Goal: Task Accomplishment & Management: Complete application form

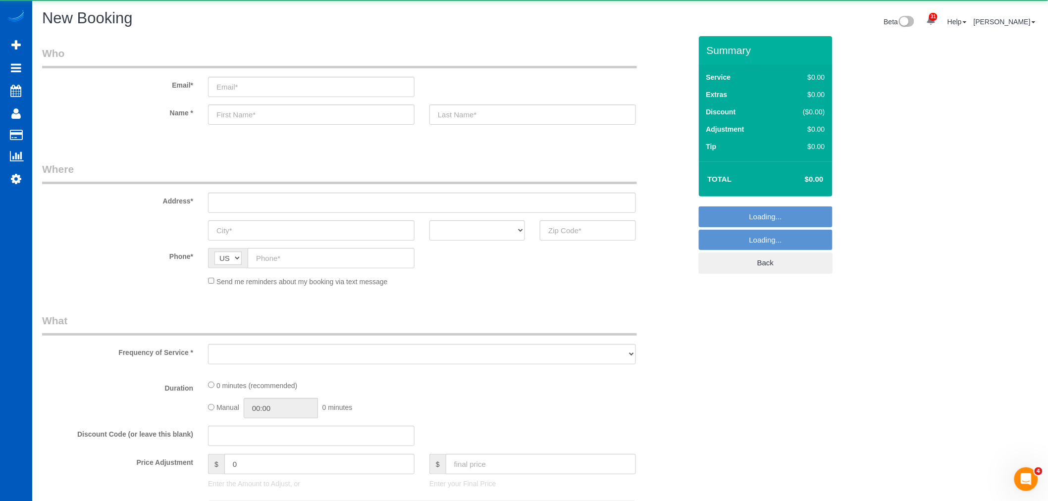
select select "object:4431"
select select "199"
select select "object:70052"
select select "199"
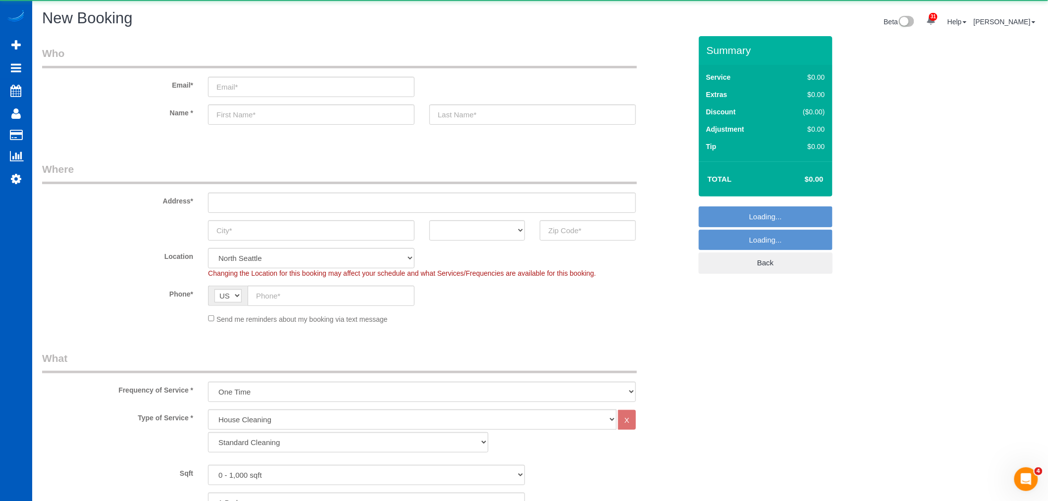
select select "object:70314"
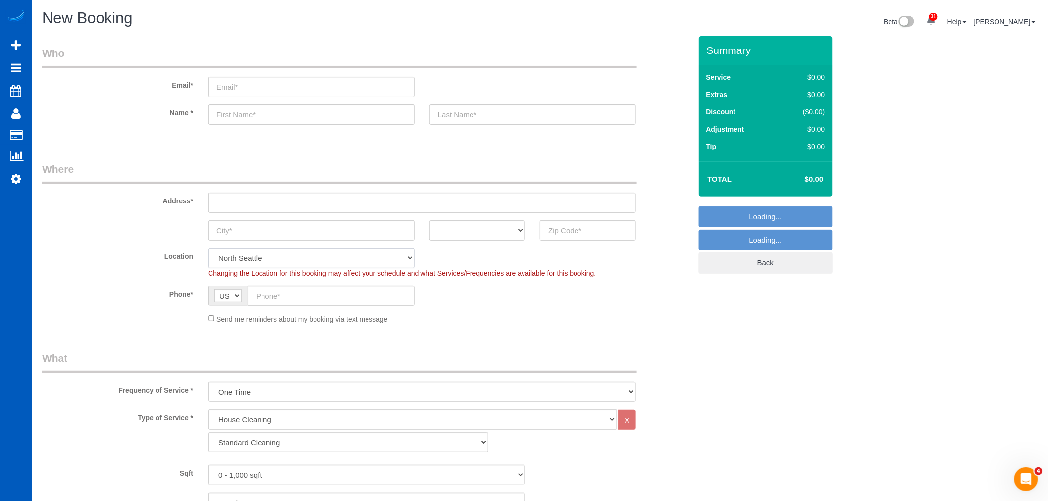
click at [298, 260] on select "North [GEOGRAPHIC_DATA] [GEOGRAPHIC_DATA] [GEOGRAPHIC_DATA] [GEOGRAPHIC_DATA] […" at bounding box center [311, 258] width 207 height 20
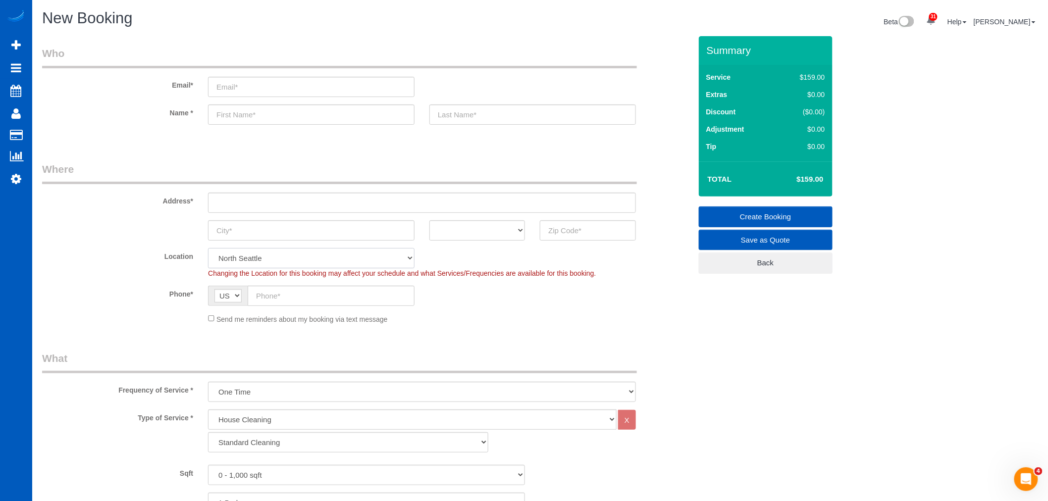
select select "5"
click at [208, 248] on select "North [GEOGRAPHIC_DATA] [GEOGRAPHIC_DATA] [GEOGRAPHIC_DATA] [GEOGRAPHIC_DATA] […" at bounding box center [311, 258] width 207 height 20
select select "object:70405"
click at [273, 205] on input "text" at bounding box center [422, 203] width 428 height 20
drag, startPoint x: 240, startPoint y: 214, endPoint x: 231, endPoint y: 205, distance: 12.6
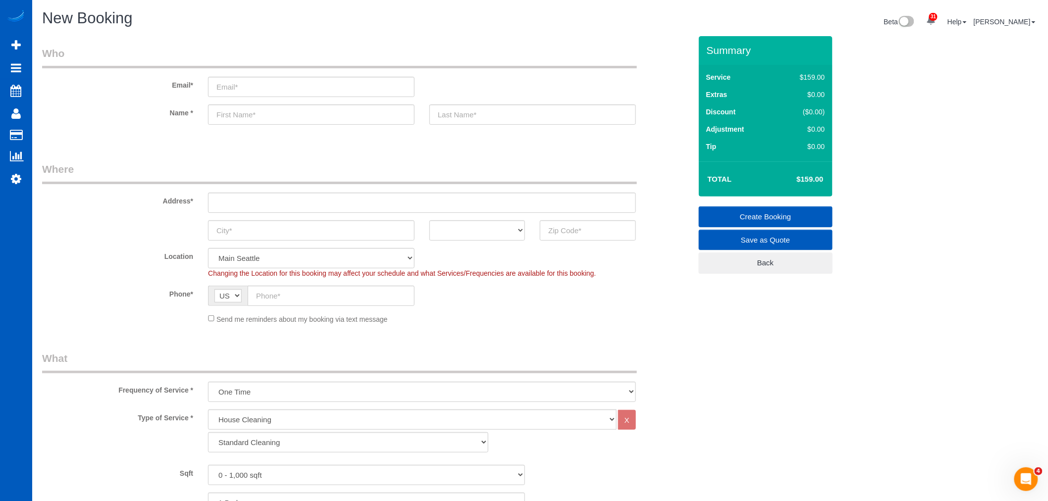
click at [240, 214] on sui-booking-address "Address* AK AL AR AZ CA CO CT DC DE [GEOGRAPHIC_DATA] [GEOGRAPHIC_DATA] HI IA I…" at bounding box center [366, 201] width 649 height 79
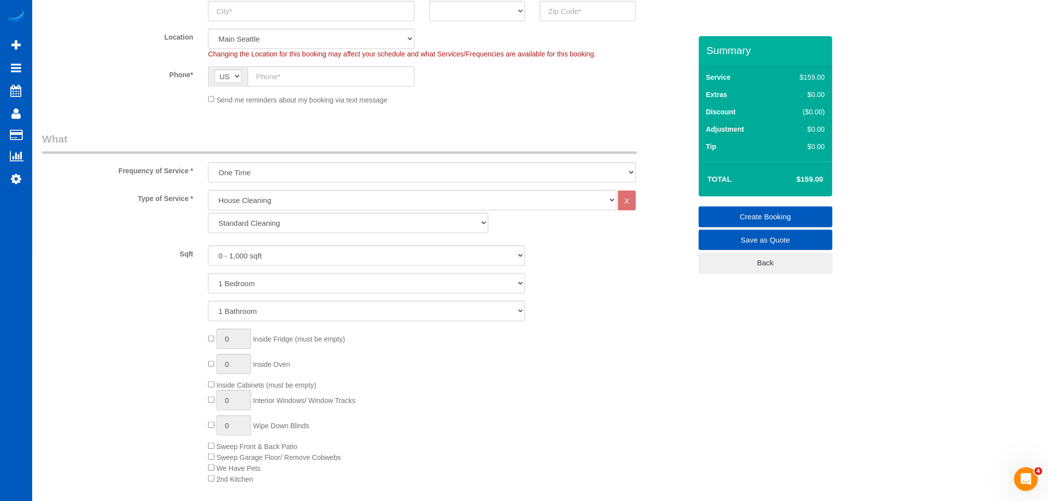
scroll to position [220, 0]
click at [272, 231] on select "Standard Cleaning Deep Cleaning Move In/ Out Cleaning" at bounding box center [348, 223] width 280 height 20
drag, startPoint x: 278, startPoint y: 228, endPoint x: 273, endPoint y: 243, distance: 15.7
click at [278, 227] on select "Standard Cleaning Deep Cleaning Move In/ Out Cleaning" at bounding box center [348, 223] width 280 height 20
click at [264, 220] on select "Standard Cleaning Deep Cleaning Move In/ Out Cleaning" at bounding box center [348, 223] width 280 height 20
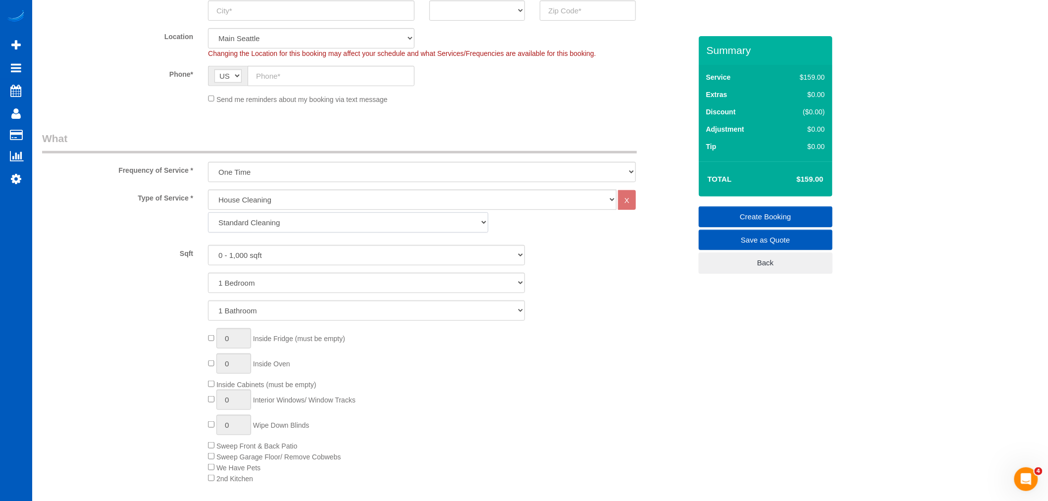
select select "367"
click at [208, 213] on select "Standard Cleaning Deep Cleaning Move In/ Out Cleaning" at bounding box center [348, 223] width 280 height 20
click at [255, 256] on select "0 - 1,000 sqft 1,001 - 1,500 sqft 1,501 - 2,000 sqft 2,001 - 2,500 sqft 2,501 -…" at bounding box center [366, 255] width 317 height 20
click at [279, 255] on select "0 - 1,000 sqft 1,001 - 1,500 sqft 1,501 - 2,000 sqft 2,001 - 2,500 sqft 2,501 -…" at bounding box center [366, 255] width 317 height 20
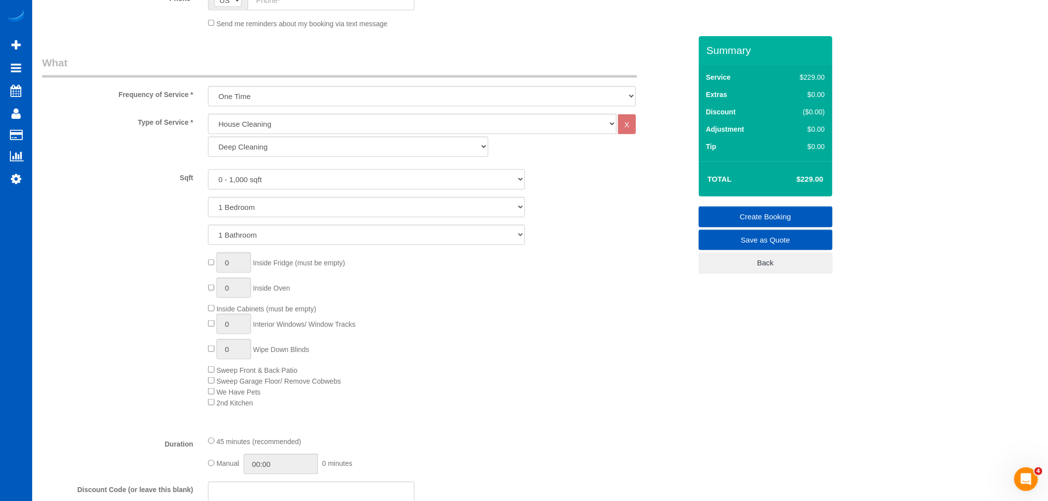
scroll to position [495, 0]
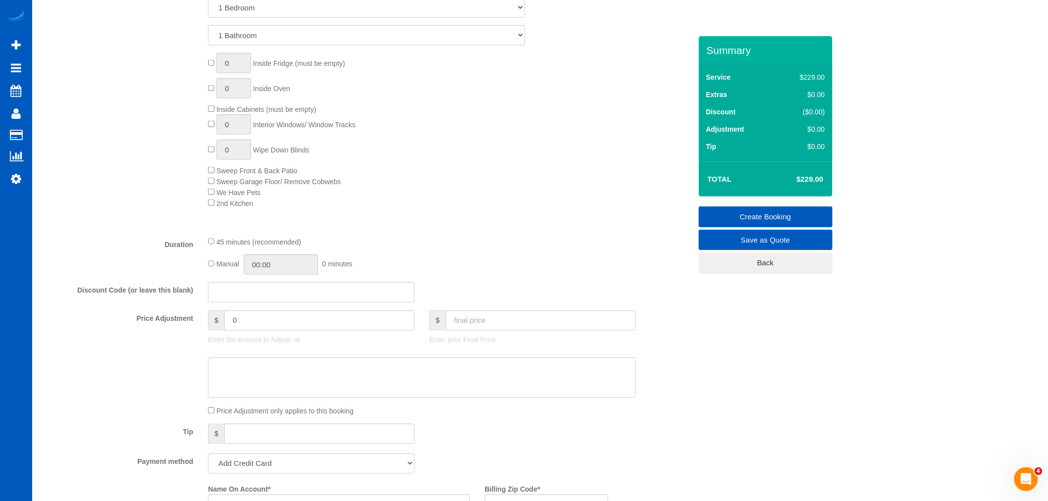
click at [484, 224] on div "Type of Service * House Cleaning X Standard Cleaning Deep Cleaning Move In/ Out…" at bounding box center [366, 71] width 649 height 314
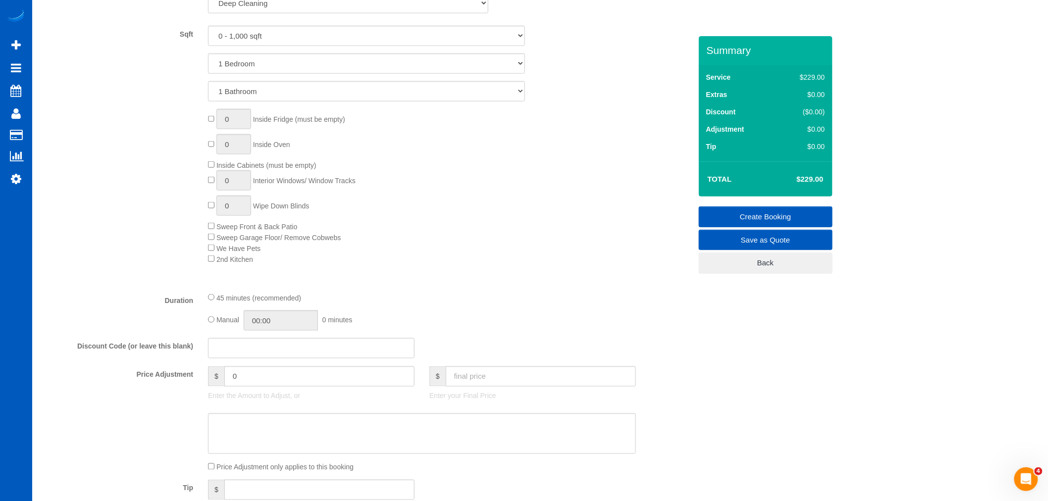
scroll to position [440, 0]
click at [364, 263] on div "0 Inside Fridge (must be empty) 0 Inside Oven Inside Cabinets (must be empty) 0…" at bounding box center [450, 186] width 498 height 156
click at [400, 264] on div "0 Inside Fridge (must be empty) 0 Inside Oven Inside Cabinets (must be empty) 0…" at bounding box center [450, 186] width 498 height 156
drag, startPoint x: 264, startPoint y: 385, endPoint x: 141, endPoint y: 369, distance: 123.9
click at [141, 369] on fieldset "What Frequency of Service * One Time Weekly - 15.00% Every 2 Weeks - 10.00% Eve…" at bounding box center [366, 300] width 649 height 779
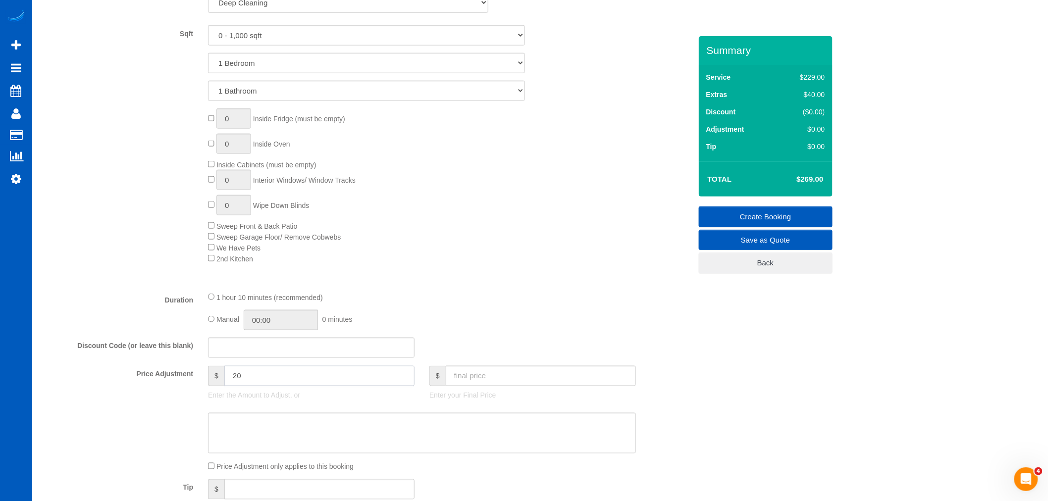
type input "20"
click at [775, 306] on div "Who Email* Name * Where Address* AK AL AR AZ CA CO CT DC DE [GEOGRAPHIC_DATA] […" at bounding box center [540, 447] width 996 height 1702
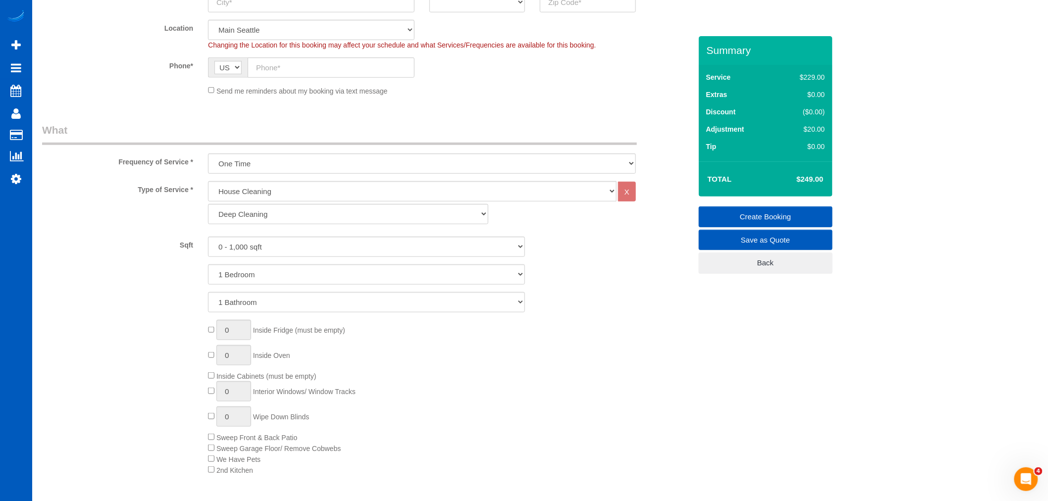
scroll to position [165, 0]
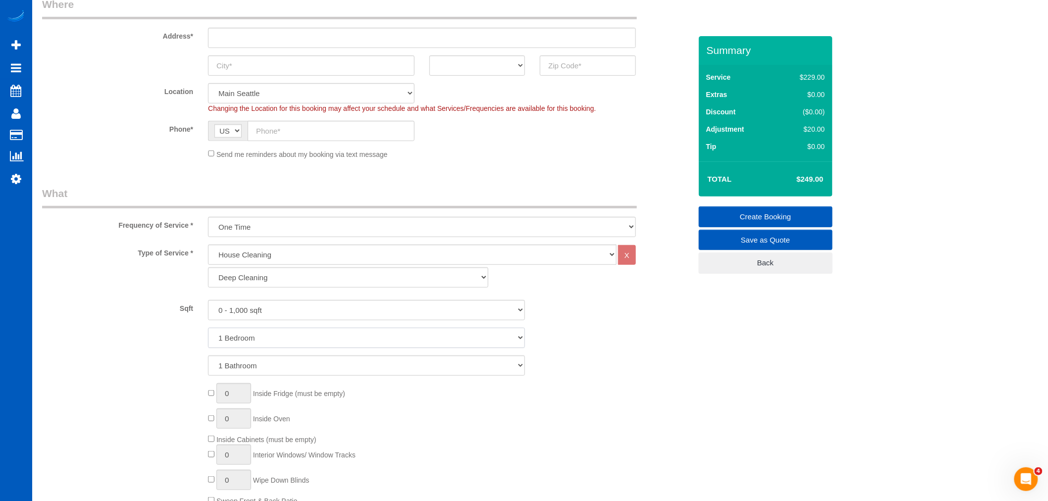
drag, startPoint x: 265, startPoint y: 338, endPoint x: 263, endPoint y: 343, distance: 6.0
click at [265, 338] on select "1 Bedroom 2 Bedrooms 3 Bedrooms 4 Bedrooms 5 Bedrooms 6 Bedrooms 7 Bedrooms" at bounding box center [366, 338] width 317 height 20
select select "2"
click at [208, 328] on select "1 Bedroom 2 Bedrooms 3 Bedrooms 4 Bedrooms 5 Bedrooms 6 Bedrooms 7 Bedrooms" at bounding box center [366, 338] width 317 height 20
click at [245, 363] on select "1 Bathroom 2 Bathrooms 3 Bathrooms 4 Bathrooms 5 Bathrooms 6 Bathrooms 7 Bathro…" at bounding box center [366, 366] width 317 height 20
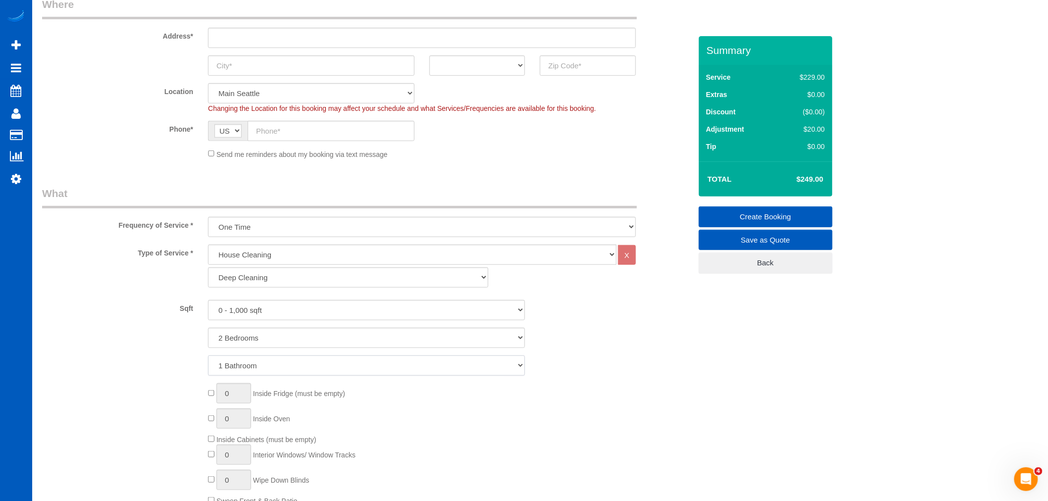
select select "2"
click at [208, 356] on select "1 Bathroom 2 Bathrooms 3 Bathrooms 4 Bathrooms 5 Bathrooms 6 Bathrooms 7 Bathro…" at bounding box center [366, 366] width 317 height 20
click at [354, 278] on select "Standard Cleaning Deep Cleaning Move In/ Out Cleaning" at bounding box center [348, 278] width 280 height 20
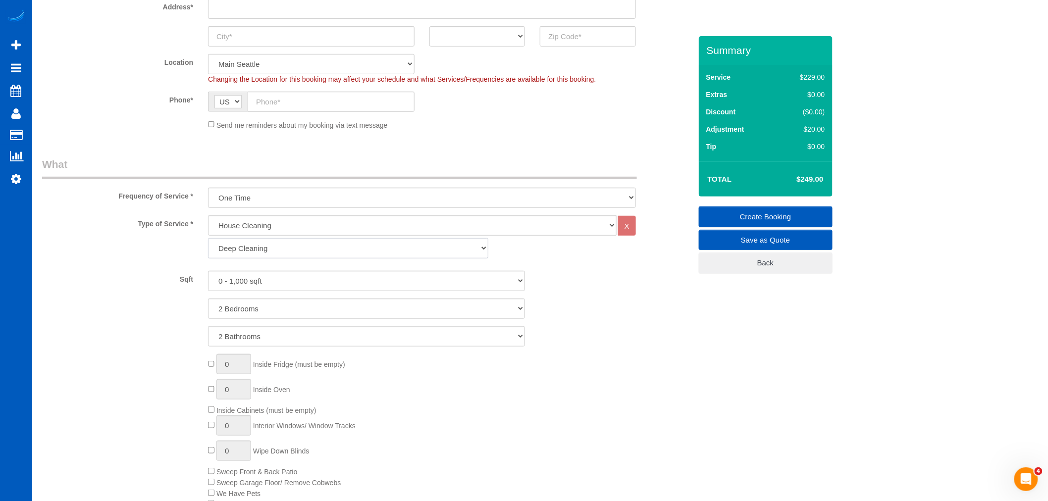
scroll to position [275, 0]
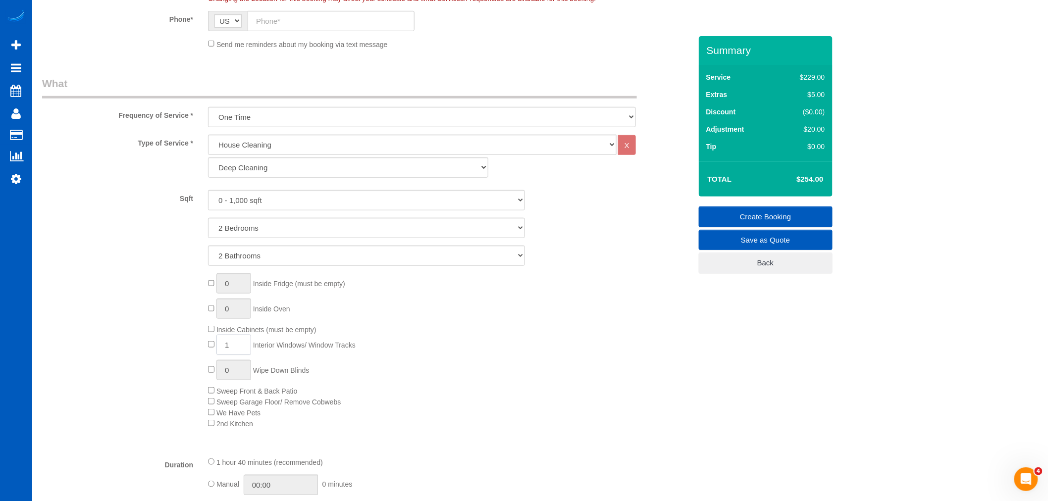
drag, startPoint x: 231, startPoint y: 347, endPoint x: 192, endPoint y: 347, distance: 39.6
click at [192, 347] on div "0 Inside Fridge (must be empty) 0 Inside Oven Inside Cabinets (must be empty) 1…" at bounding box center [367, 351] width 664 height 156
click at [457, 365] on div "0 Inside Fridge (must be empty) 0 Inside Oven Inside Cabinets (must be empty) 1…" at bounding box center [450, 351] width 498 height 156
click at [234, 350] on input "1" at bounding box center [233, 345] width 35 height 20
drag, startPoint x: 236, startPoint y: 346, endPoint x: 202, endPoint y: 355, distance: 34.8
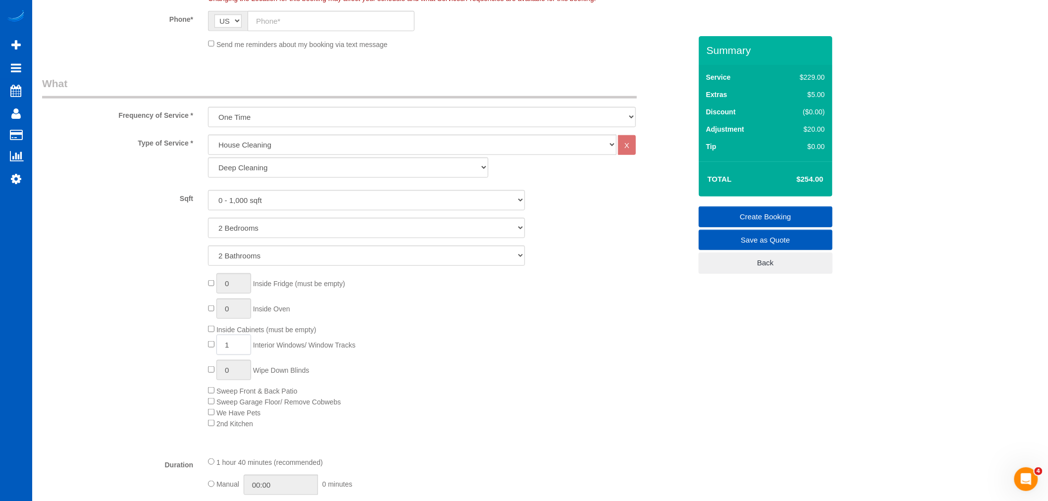
click at [202, 355] on div "0 Inside Fridge (must be empty) 0 Inside Oven Inside Cabinets (must be empty) 1…" at bounding box center [450, 351] width 498 height 156
click at [235, 352] on input "1" at bounding box center [233, 345] width 35 height 20
drag, startPoint x: 237, startPoint y: 347, endPoint x: 184, endPoint y: 362, distance: 55.2
click at [184, 362] on div "0 Inside Fridge (must be empty) 0 Inside Oven Inside Cabinets (must be empty) 1…" at bounding box center [367, 351] width 664 height 156
type input "1"
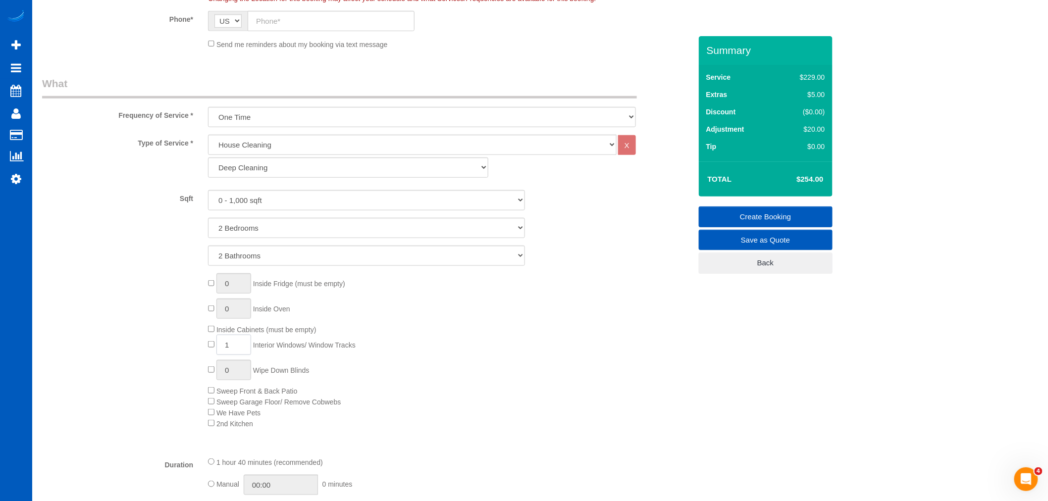
drag, startPoint x: 234, startPoint y: 347, endPoint x: 180, endPoint y: 355, distance: 54.6
click at [180, 355] on div "0 Inside Fridge (must be empty) 0 Inside Oven Inside Cabinets (must be empty) 1…" at bounding box center [367, 351] width 664 height 156
type input "1"
click at [350, 367] on div "0 Inside Fridge (must be empty) 0 Inside Oven Inside Cabinets (must be empty) 1…" at bounding box center [450, 351] width 498 height 156
click at [252, 349] on span "1 Interior Windows/ Window Tracks" at bounding box center [282, 345] width 148 height 8
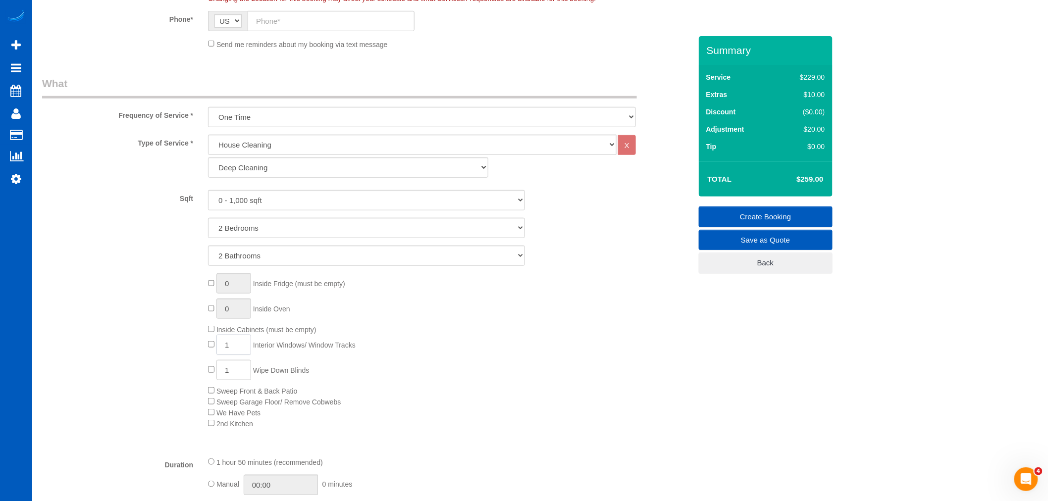
drag, startPoint x: 244, startPoint y: 349, endPoint x: 202, endPoint y: 350, distance: 42.1
click at [202, 350] on div "0 Inside Fridge (must be empty) 0 Inside Oven Inside Cabinets (must be empty) 1…" at bounding box center [450, 351] width 498 height 156
click at [443, 323] on div "0 Inside Fridge (must be empty) 0 Inside Oven Inside Cabinets (must be empty) 1…" at bounding box center [450, 351] width 498 height 156
type input "0"
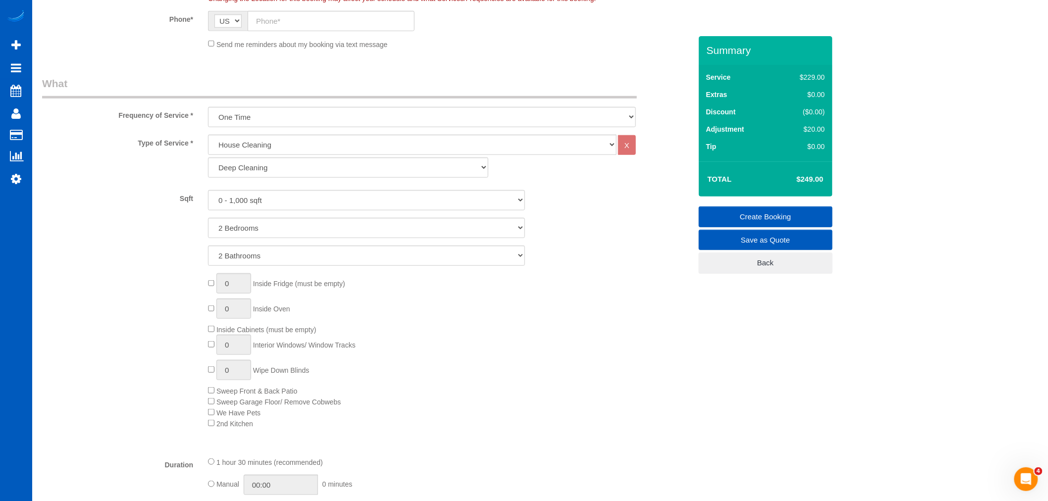
click at [389, 293] on div "0 Inside Fridge (must be empty) 0 Inside Oven Inside Cabinets (must be empty) 0…" at bounding box center [450, 351] width 498 height 156
click at [364, 263] on select "1 Bathroom 2 Bathrooms 3 Bathrooms 4 Bathrooms 5 Bathrooms 6 Bathrooms 7 Bathro…" at bounding box center [366, 256] width 317 height 20
click at [258, 227] on select "1 Bedroom 2 Bedrooms 3 Bedrooms 4 Bedrooms 5 Bedrooms 6 Bedrooms 7 Bedrooms" at bounding box center [366, 228] width 317 height 20
click at [208, 218] on select "1 Bedroom 2 Bedrooms 3 Bedrooms 4 Bedrooms 5 Bedrooms 6 Bedrooms 7 Bedrooms" at bounding box center [366, 228] width 317 height 20
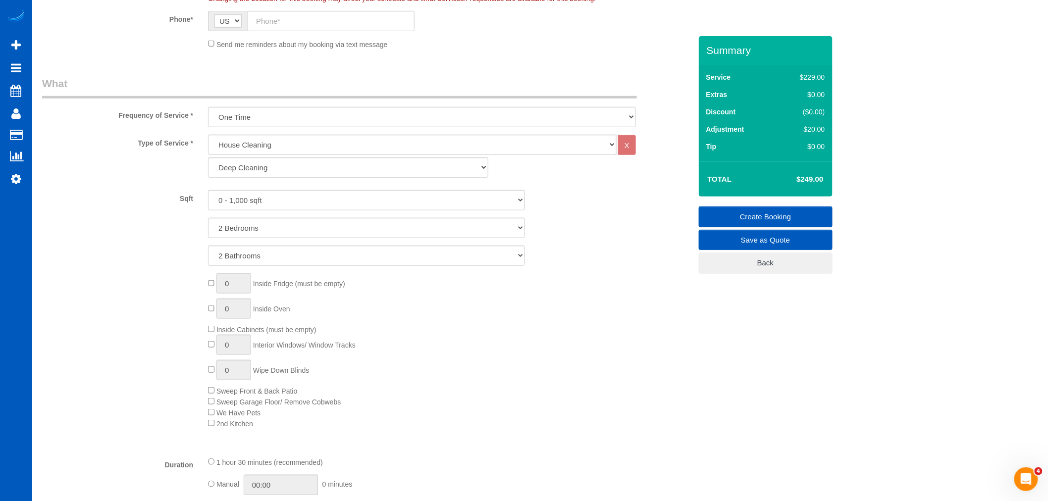
click at [442, 325] on div "0 Inside Fridge (must be empty) 0 Inside Oven Inside Cabinets (must be empty) 0…" at bounding box center [450, 351] width 498 height 156
click at [406, 312] on div "0 Inside Fridge (must be empty) 0 Inside Oven Inside Cabinets (must be empty) 0…" at bounding box center [450, 351] width 498 height 156
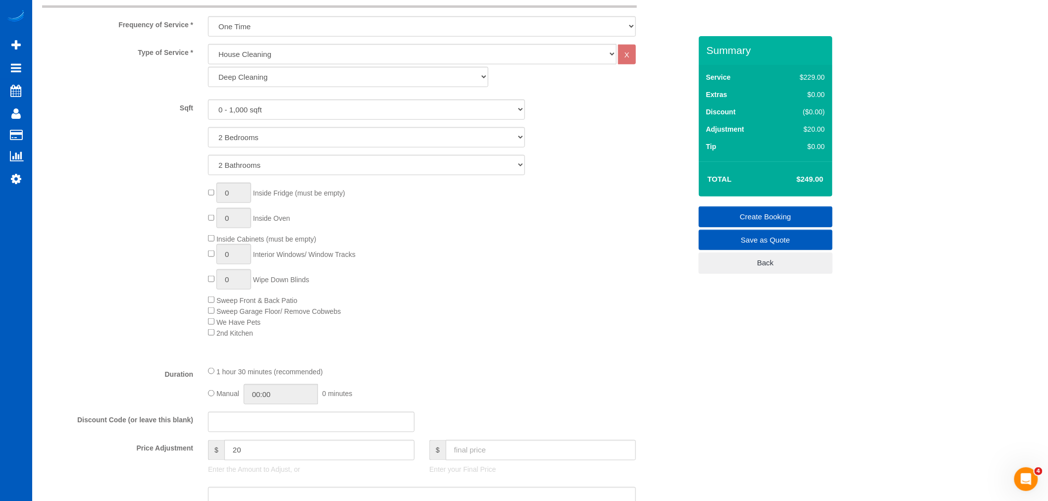
scroll to position [385, 0]
